Goal: Check status: Check status

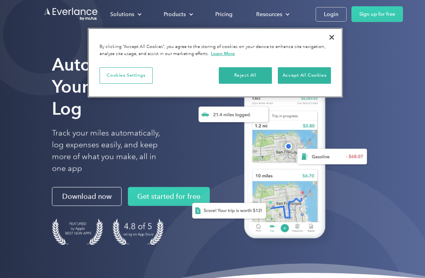
click at [308, 77] on button "Accept All Cookies" at bounding box center [304, 75] width 53 height 17
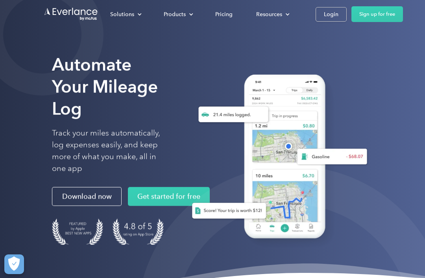
click at [330, 16] on div "Login" at bounding box center [331, 14] width 15 height 10
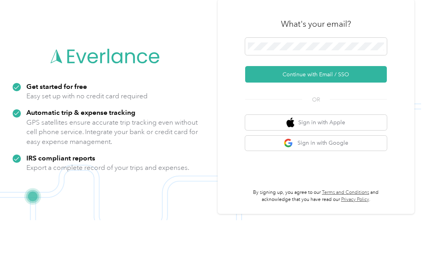
scroll to position [50, 0]
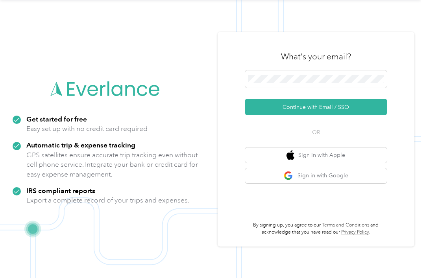
click at [335, 99] on button "Continue with Email / SSO" at bounding box center [316, 107] width 142 height 17
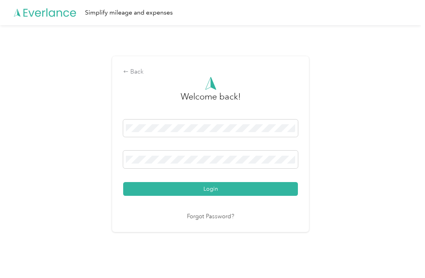
scroll to position [14, 0]
click at [213, 186] on button "Login" at bounding box center [210, 189] width 175 height 14
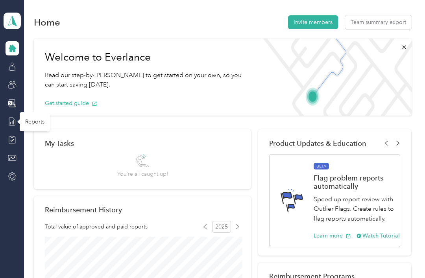
click at [41, 115] on div "Reports" at bounding box center [35, 121] width 30 height 19
click at [18, 119] on div at bounding box center [19, 121] width 5 height 5
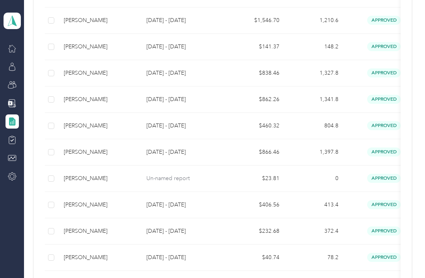
scroll to position [231, 0]
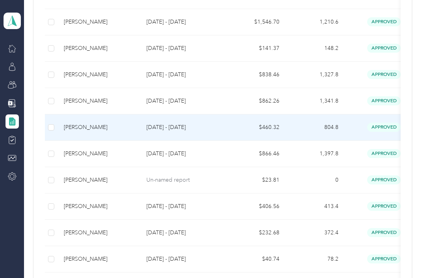
click at [381, 132] on span "approved" at bounding box center [383, 127] width 33 height 9
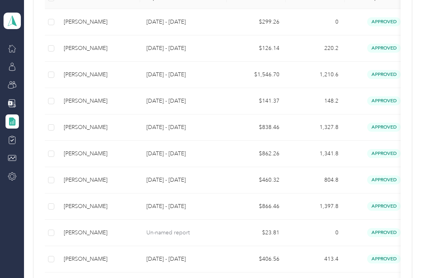
scroll to position [179, 0]
click at [239, 141] on td "$838.46" at bounding box center [256, 127] width 59 height 26
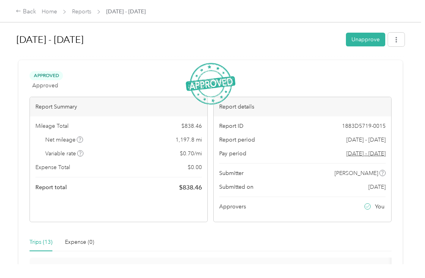
click at [80, 11] on link "Reports" at bounding box center [81, 11] width 19 height 7
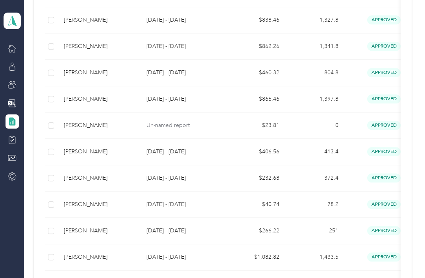
scroll to position [304, 0]
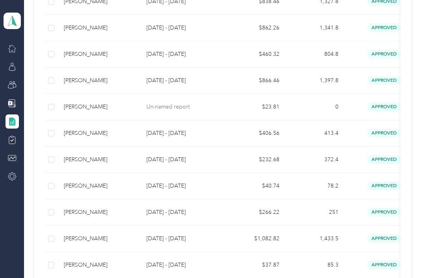
click at [232, 68] on td "$460.32" at bounding box center [256, 54] width 59 height 26
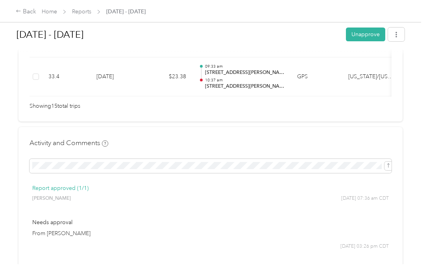
scroll to position [776, 0]
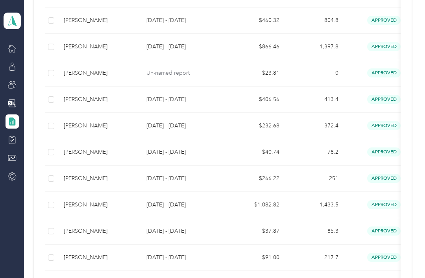
scroll to position [347, 0]
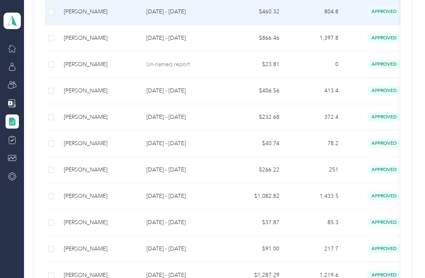
click at [124, 16] on div "Jon Gilbertson" at bounding box center [99, 11] width 70 height 9
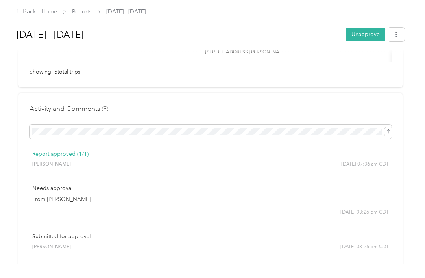
scroll to position [809, 0]
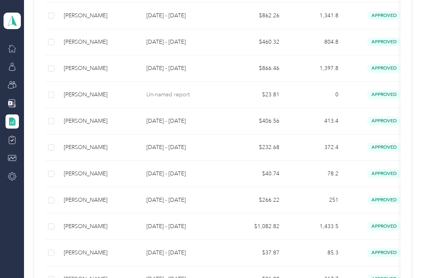
scroll to position [318, 0]
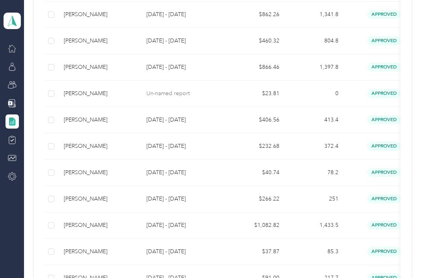
click at [121, 72] on div "Jon Gilbertson" at bounding box center [99, 67] width 70 height 9
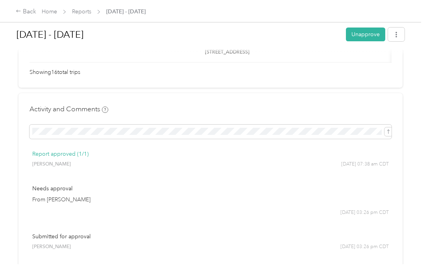
scroll to position [848, 0]
